Goal: Register for event/course

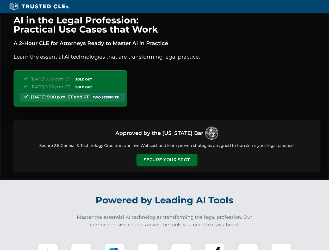
click at [167, 160] on button "Secure Your Spot" at bounding box center [167, 160] width 61 height 12
click at [48, 247] on img at bounding box center [47, 253] width 15 height 15
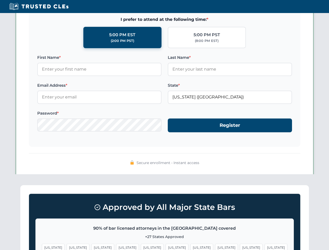
click at [191, 247] on span "[US_STATE]" at bounding box center [202, 248] width 23 height 8
click at [240, 247] on span "[US_STATE]" at bounding box center [251, 248] width 23 height 8
